Goal: Find specific page/section: Find specific page/section

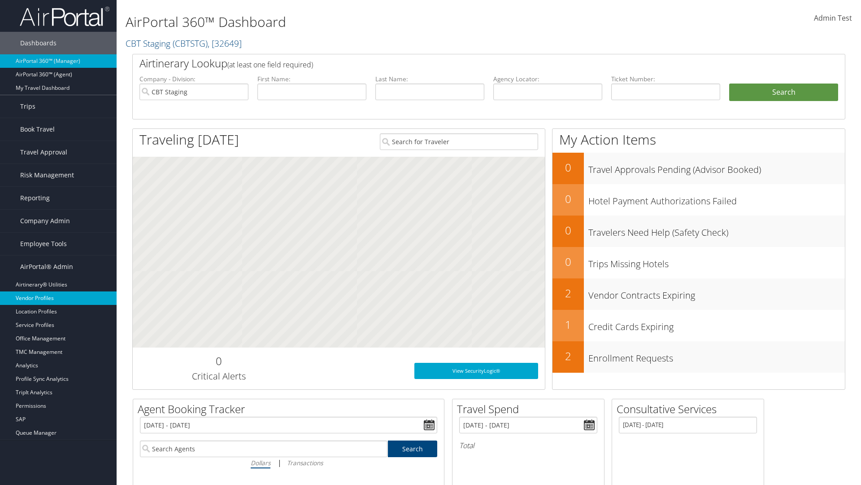
click at [58, 298] on link "Vendor Profiles" at bounding box center [58, 297] width 117 height 13
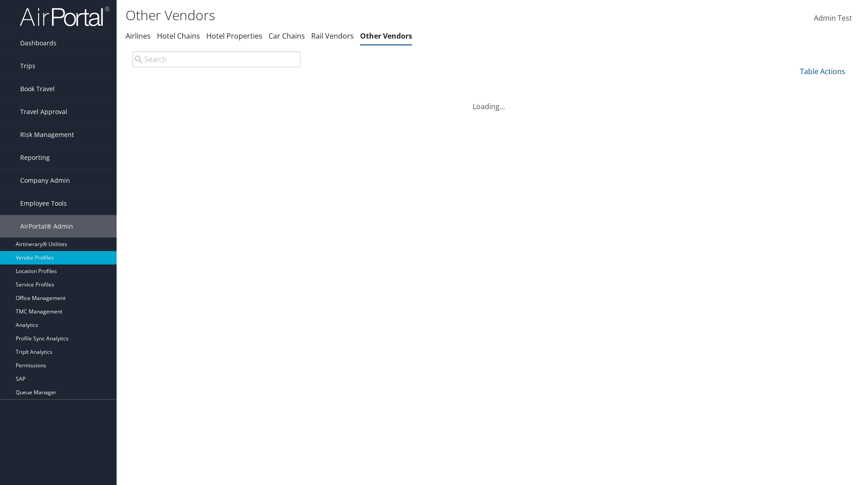
click at [188, 86] on th "Code" at bounding box center [210, 85] width 168 height 17
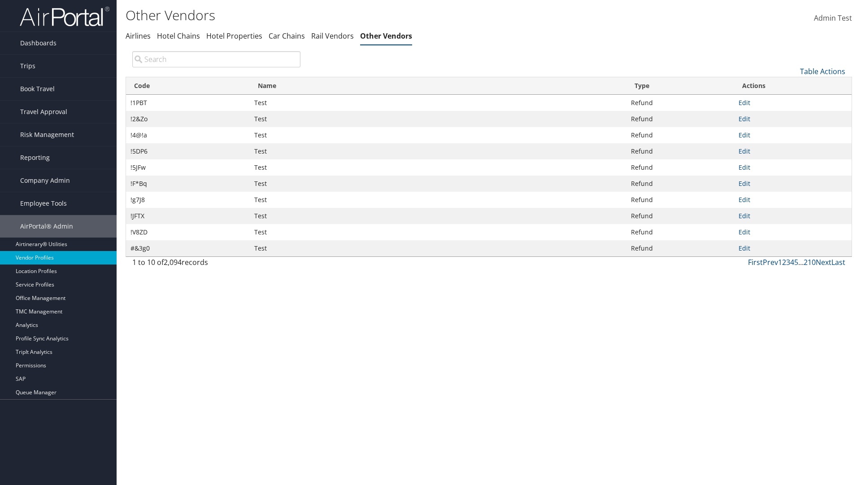
click at [188, 86] on th "Code" at bounding box center [188, 85] width 124 height 17
click at [438, 86] on th "Name" at bounding box center [438, 85] width 377 height 17
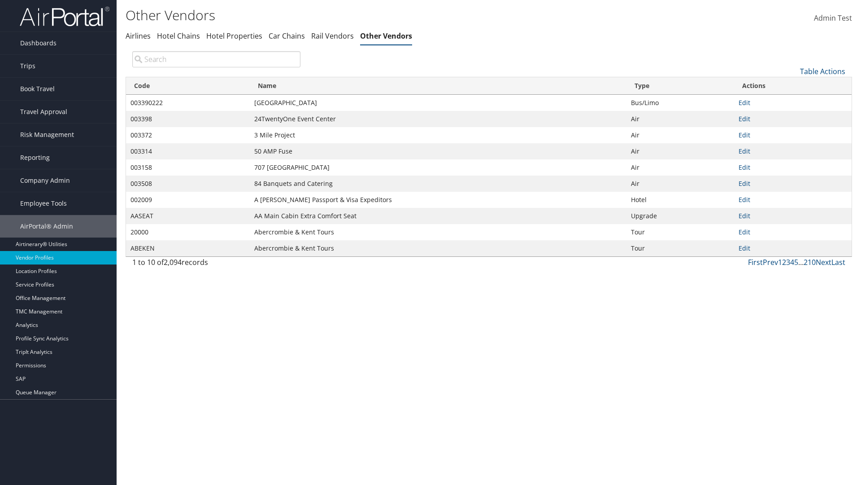
click at [438, 86] on th "Name" at bounding box center [438, 85] width 377 height 17
click at [680, 86] on th "Type" at bounding box center [681, 85] width 108 height 17
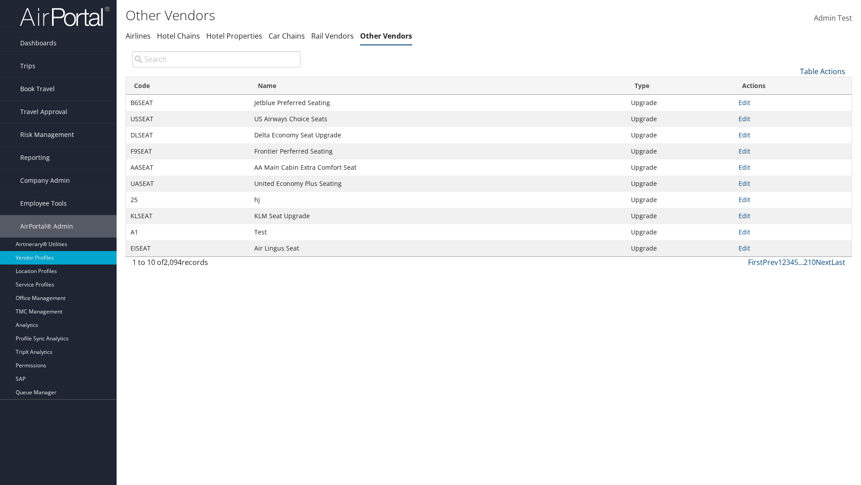
click at [823, 71] on link "Table Actions" at bounding box center [822, 71] width 45 height 10
click at [793, 131] on link "Page Length" at bounding box center [793, 130] width 118 height 15
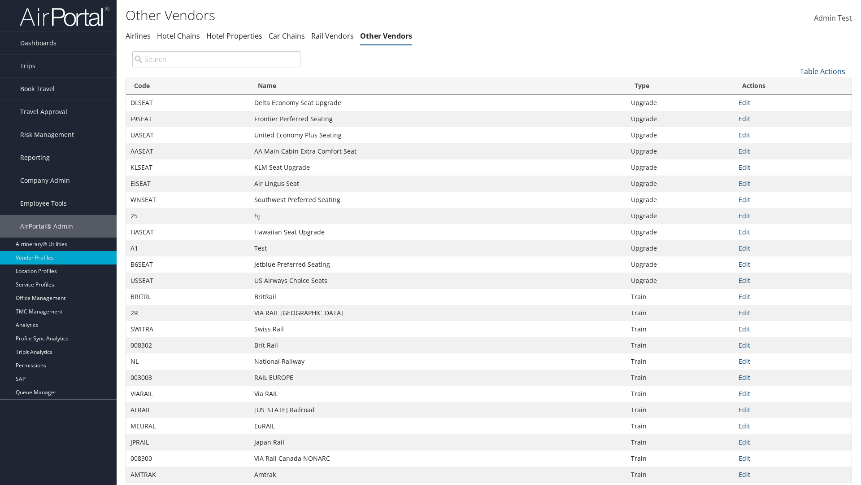
click at [823, 71] on link "Table Actions" at bounding box center [822, 71] width 45 height 10
click at [793, 131] on link "Page Length" at bounding box center [793, 130] width 118 height 15
